Goal: Task Accomplishment & Management: Complete application form

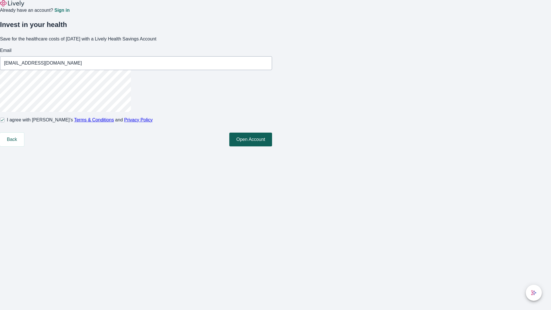
click at [272, 146] on button "Open Account" at bounding box center [250, 140] width 43 height 14
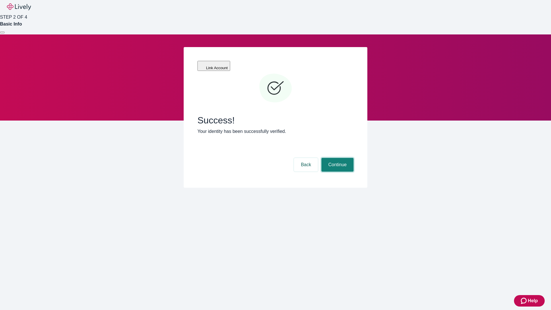
click at [337, 158] on button "Continue" at bounding box center [337, 165] width 32 height 14
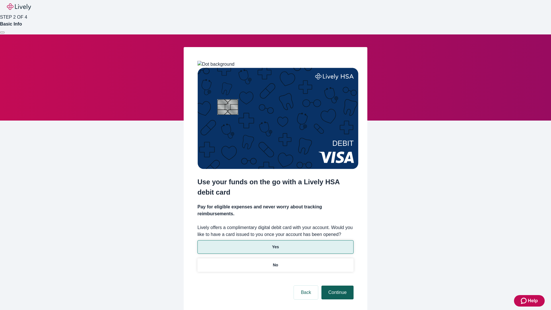
click at [275, 262] on p "No" at bounding box center [275, 265] width 5 height 6
click at [337, 285] on button "Continue" at bounding box center [337, 292] width 32 height 14
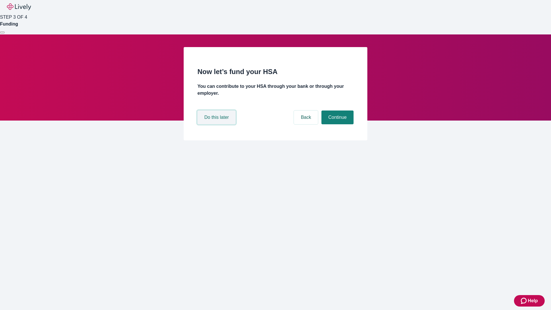
click at [217, 124] on button "Do this later" at bounding box center [216, 117] width 38 height 14
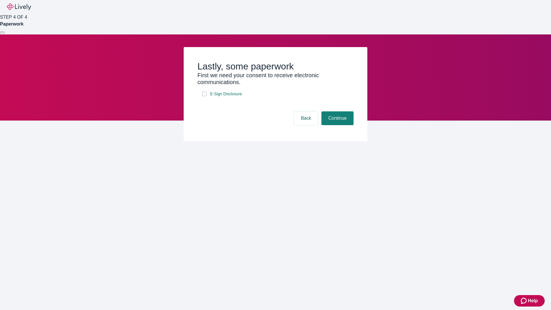
click at [204, 96] on input "E-Sign Disclosure" at bounding box center [204, 94] width 5 height 5
checkbox input "true"
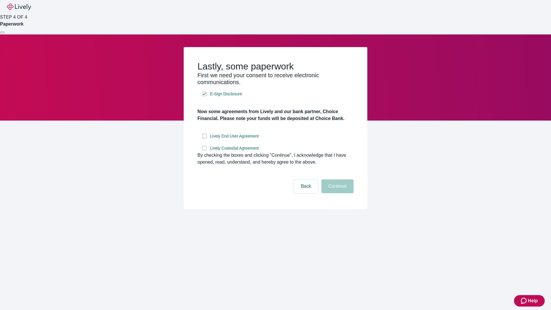
click at [204, 138] on input "Lively End User Agreement" at bounding box center [204, 136] width 5 height 5
checkbox input "true"
click at [204, 150] on input "Lively Custodial Agreement" at bounding box center [204, 148] width 5 height 5
checkbox input "true"
click at [337, 193] on button "Continue" at bounding box center [337, 186] width 32 height 14
